Goal: Check status

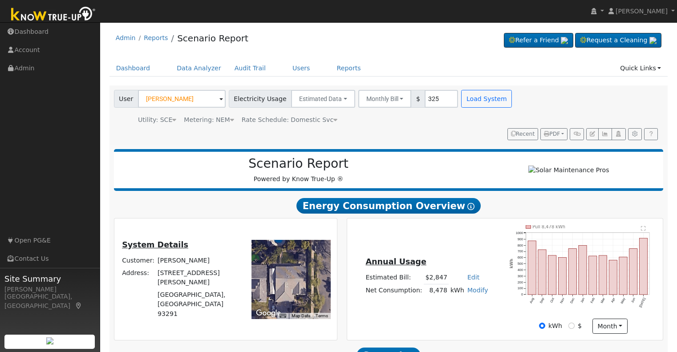
scroll to position [308, 0]
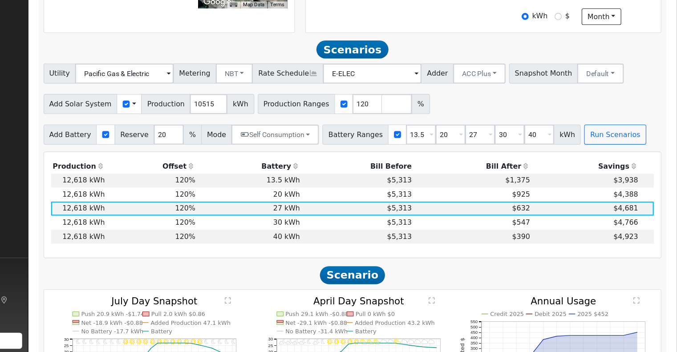
scroll to position [258, 0]
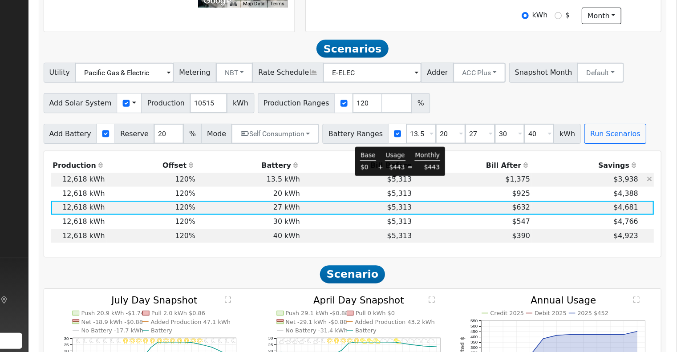
click at [430, 201] on span "$5,313" at bounding box center [430, 198] width 22 height 7
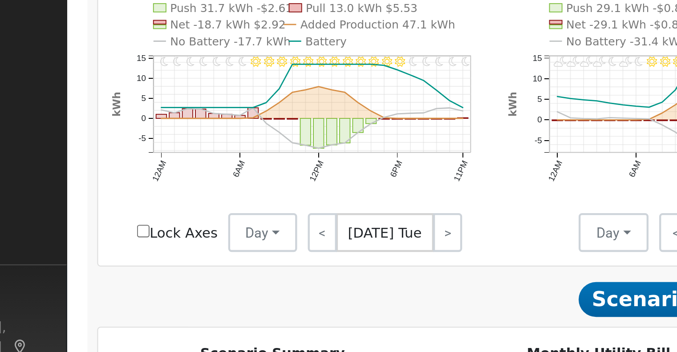
scroll to position [425, 0]
click at [222, 259] on link "<" at bounding box center [217, 253] width 13 height 18
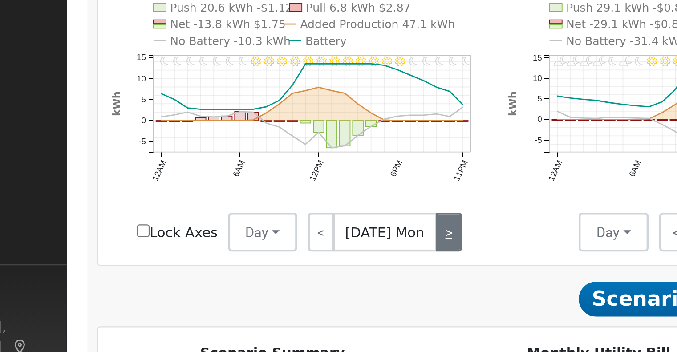
click at [273, 256] on link ">" at bounding box center [275, 253] width 12 height 18
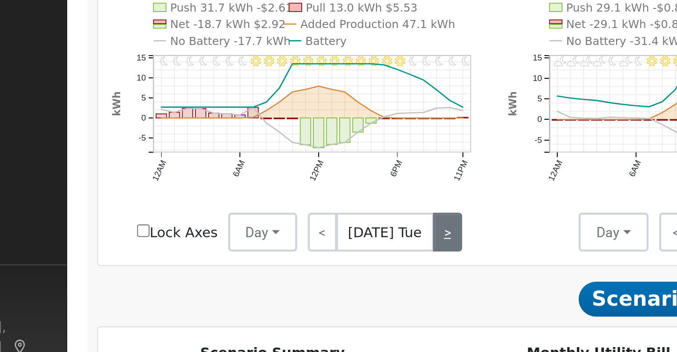
click at [273, 256] on link ">" at bounding box center [274, 253] width 13 height 18
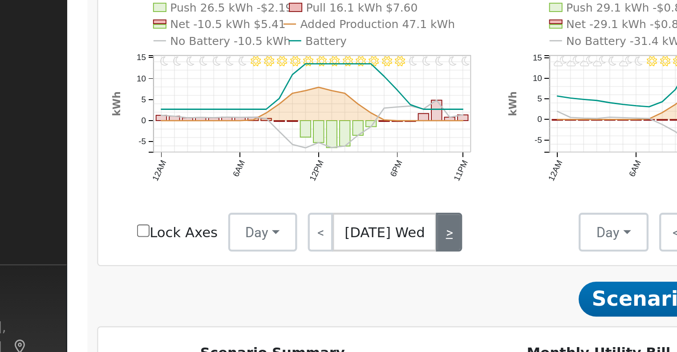
click at [273, 256] on link ">" at bounding box center [275, 253] width 12 height 18
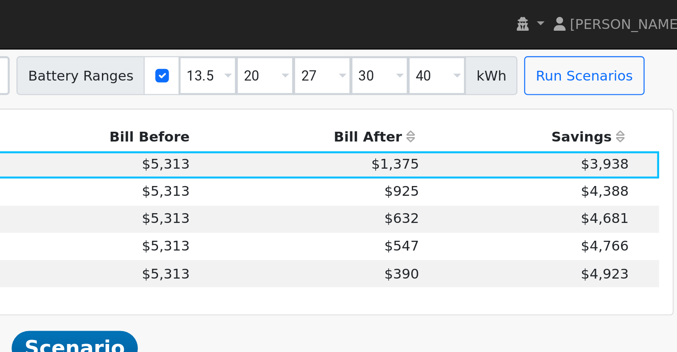
scroll to position [381, 0]
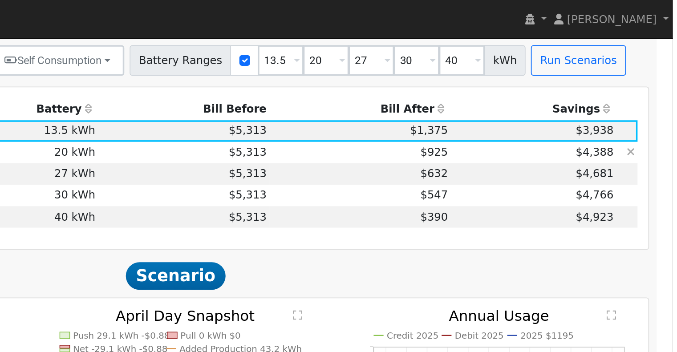
click at [409, 94] on td "$5,313" at bounding box center [393, 88] width 99 height 12
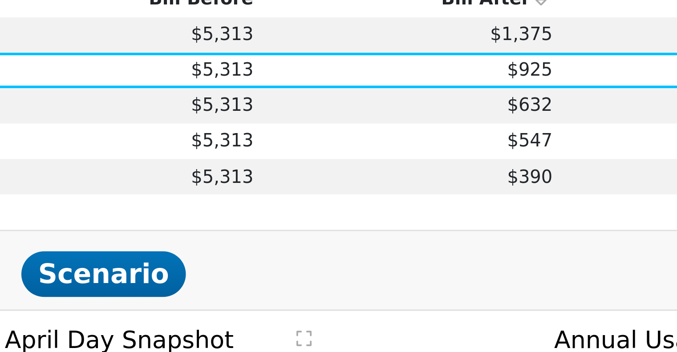
scroll to position [392, 0]
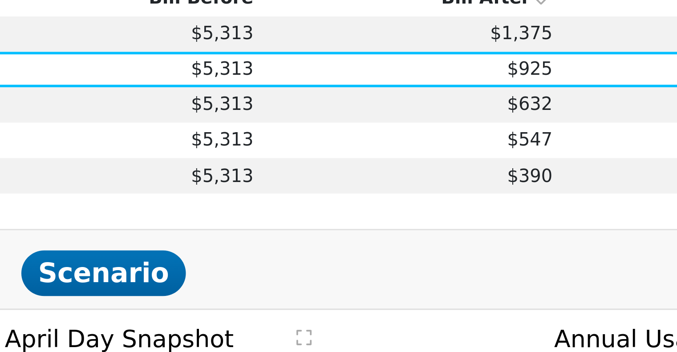
click at [488, 94] on td "$632" at bounding box center [495, 90] width 105 height 12
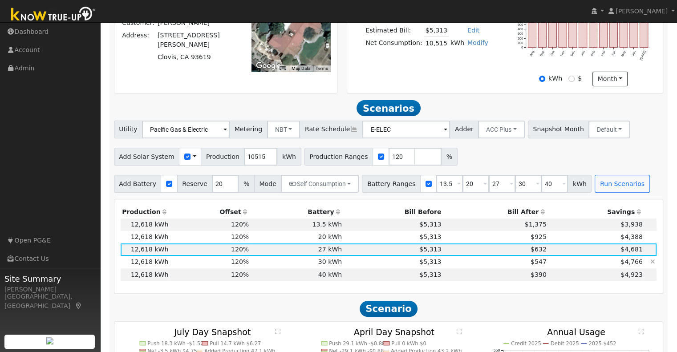
scroll to position [233, 0]
